Goal: Transaction & Acquisition: Purchase product/service

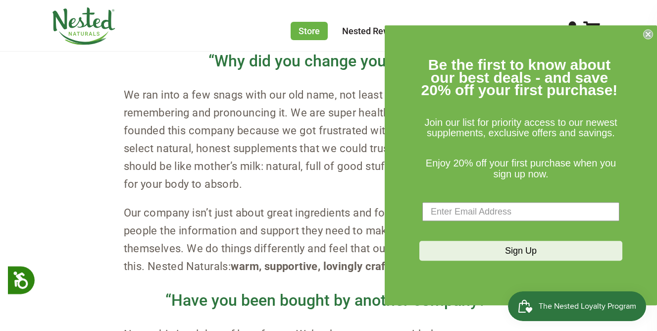
scroll to position [992, 0]
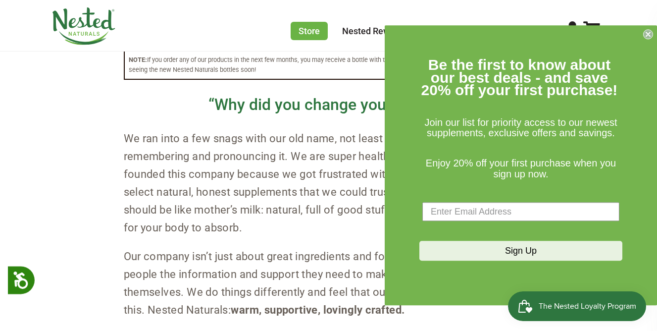
click at [643, 29] on form "Be the first to know about our best deals - and save 20% off your first purchas…" at bounding box center [521, 165] width 272 height 280
click at [651, 38] on circle "Close dialog" at bounding box center [648, 34] width 9 height 9
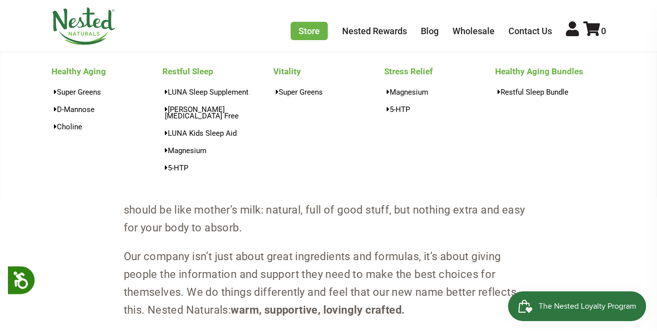
click at [327, 34] on ul "Store Healthy Aging Super Greens [MEDICAL_DATA] [MEDICAL_DATA] Restful Sleep [P…" at bounding box center [448, 30] width 315 height 18
click at [408, 89] on link "Magnesium" at bounding box center [439, 92] width 111 height 14
